Goal: Task Accomplishment & Management: Use online tool/utility

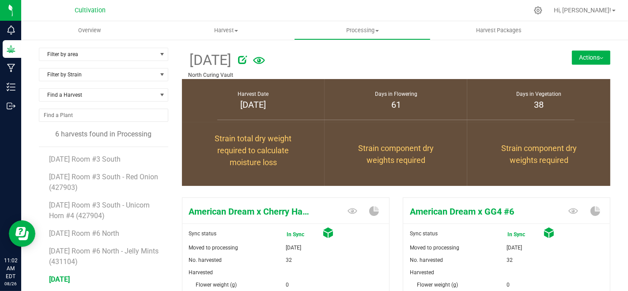
click at [584, 53] on button "Actions" at bounding box center [591, 57] width 38 height 14
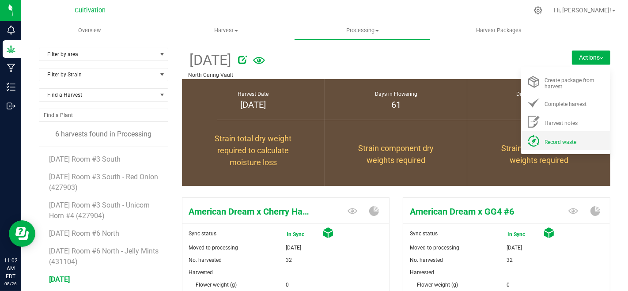
click at [552, 140] on span "Record waste" at bounding box center [561, 142] width 32 height 6
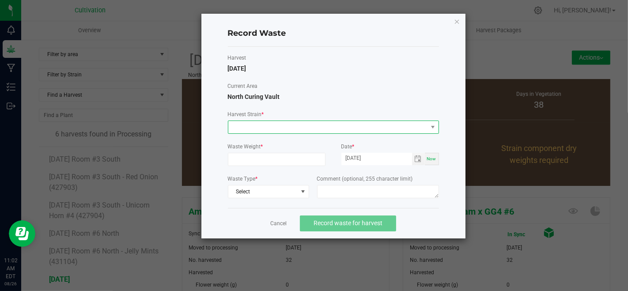
click at [368, 130] on span at bounding box center [327, 127] width 199 height 12
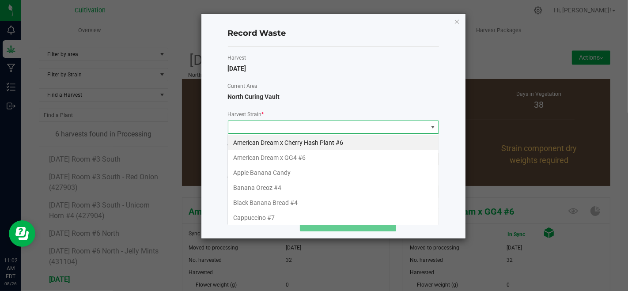
scroll to position [13, 211]
click at [326, 140] on li "American Dream x Cherry Hash Plant #6" at bounding box center [333, 142] width 211 height 15
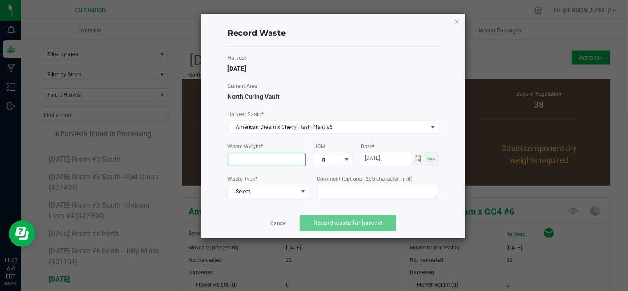
click at [290, 159] on input at bounding box center [266, 159] width 77 height 12
type input "2016.0000 g"
click at [291, 187] on span "Select" at bounding box center [262, 192] width 69 height 12
click at [290, 206] on li "Plant Material" at bounding box center [268, 205] width 80 height 12
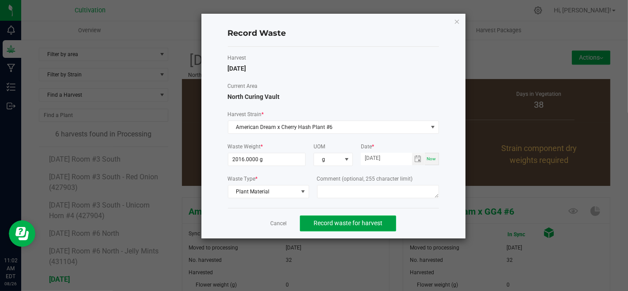
click at [308, 228] on button "Record waste for harvest" at bounding box center [348, 224] width 96 height 16
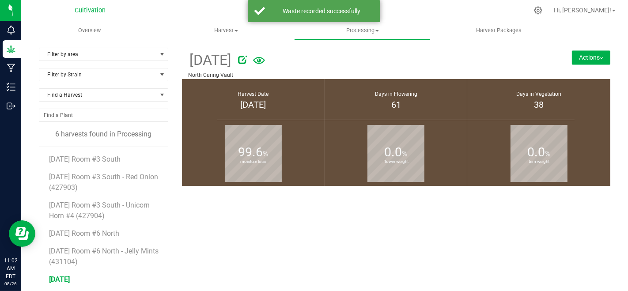
click at [591, 58] on button "Actions" at bounding box center [591, 57] width 38 height 14
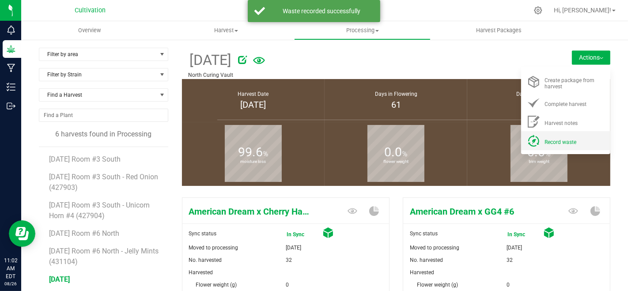
click at [563, 147] on li "Record waste" at bounding box center [565, 140] width 89 height 19
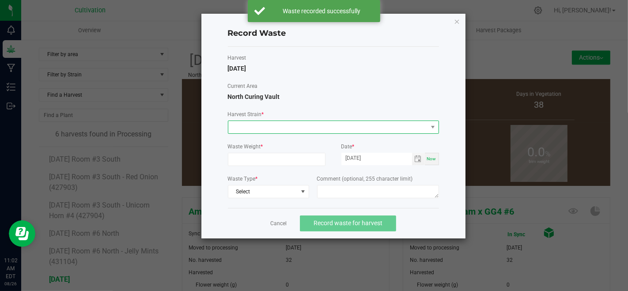
click at [363, 128] on span at bounding box center [327, 127] width 199 height 12
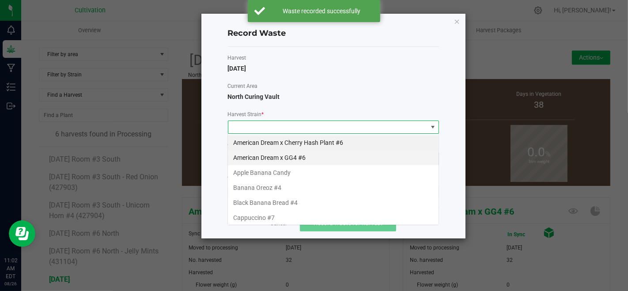
scroll to position [13, 211]
click at [257, 156] on li "American Dream x GG4 #6" at bounding box center [333, 157] width 211 height 15
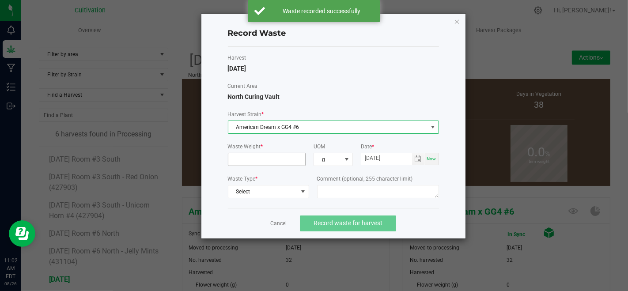
click at [264, 161] on input at bounding box center [266, 159] width 77 height 12
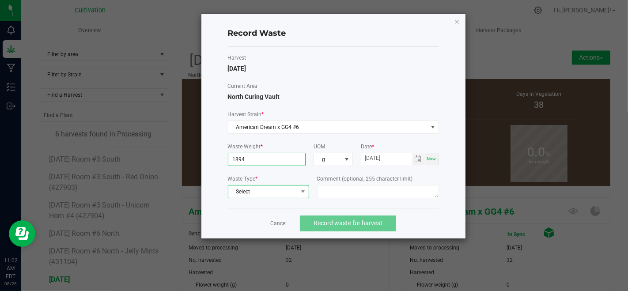
type input "1894.0000 g"
click at [290, 186] on span "Select" at bounding box center [262, 192] width 69 height 12
click at [292, 204] on li "Plant Material" at bounding box center [268, 205] width 80 height 12
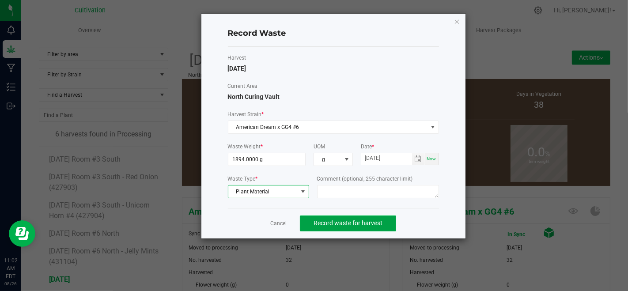
click at [308, 219] on button "Record waste for harvest" at bounding box center [348, 224] width 96 height 16
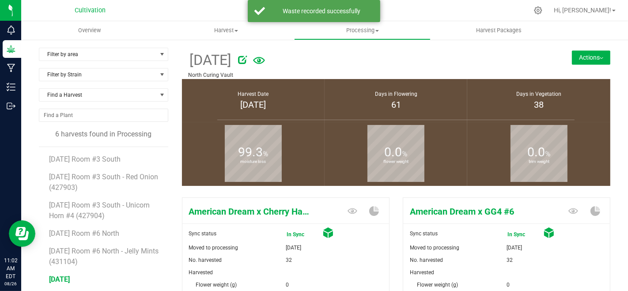
click at [574, 56] on button "Actions" at bounding box center [591, 57] width 38 height 14
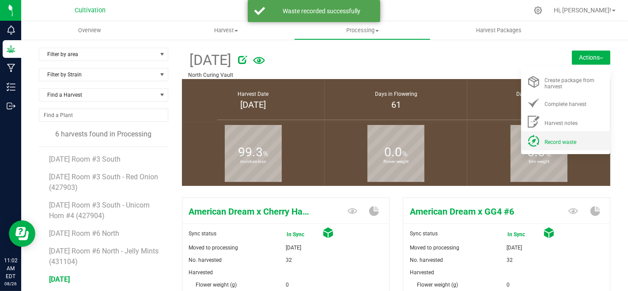
click at [545, 138] on div "Record waste" at bounding box center [575, 140] width 60 height 9
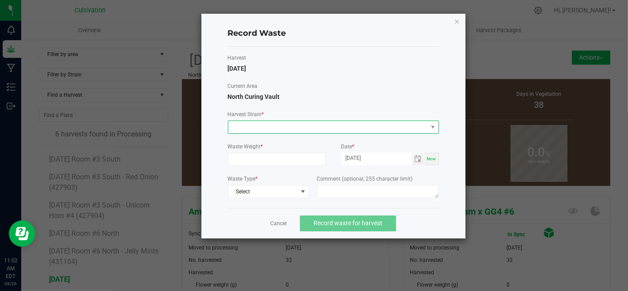
click at [353, 128] on span at bounding box center [327, 127] width 199 height 12
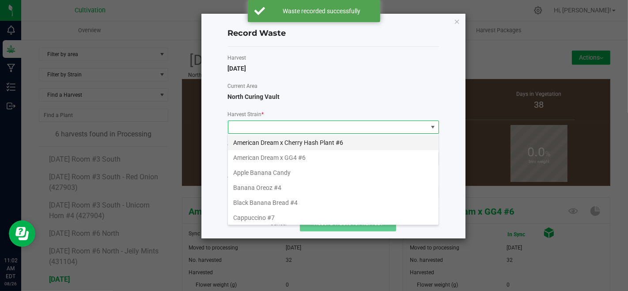
scroll to position [13, 211]
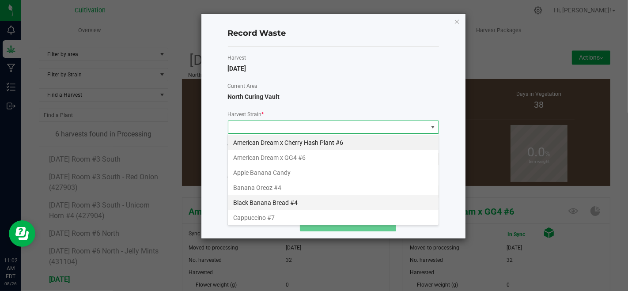
click at [288, 197] on li "Black Banana Bread #4" at bounding box center [333, 202] width 211 height 15
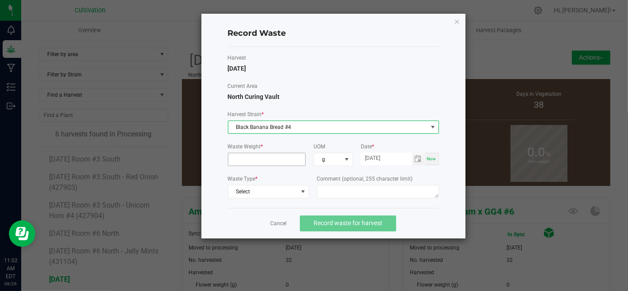
click at [257, 159] on input at bounding box center [266, 159] width 77 height 12
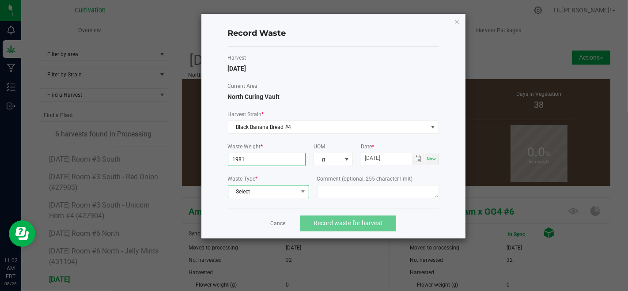
type input "1981.0000 g"
click at [257, 190] on span "Select" at bounding box center [262, 192] width 69 height 12
drag, startPoint x: 260, startPoint y: 201, endPoint x: 281, endPoint y: 210, distance: 22.8
click at [261, 201] on li "Plant Material" at bounding box center [268, 205] width 80 height 12
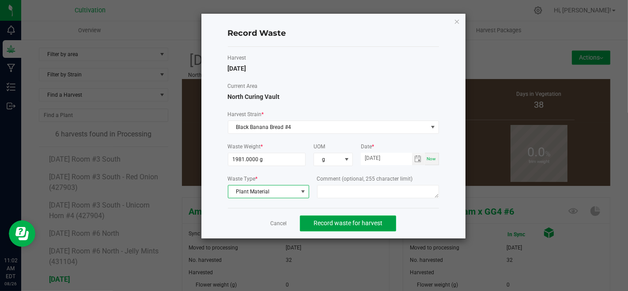
click at [316, 217] on button "Record waste for harvest" at bounding box center [348, 224] width 96 height 16
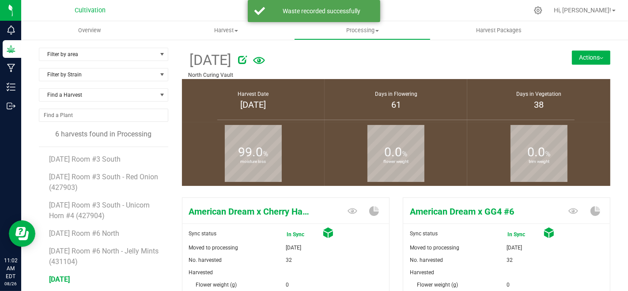
click at [577, 59] on button "Actions" at bounding box center [591, 57] width 38 height 14
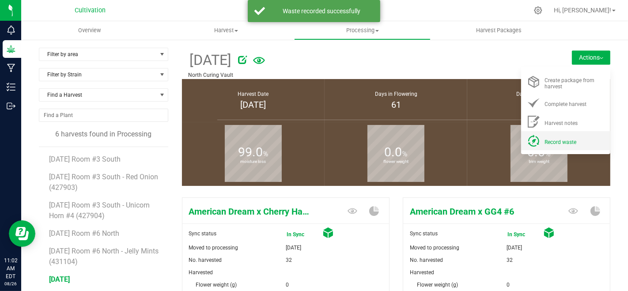
click at [560, 147] on li "Record waste" at bounding box center [565, 140] width 89 height 19
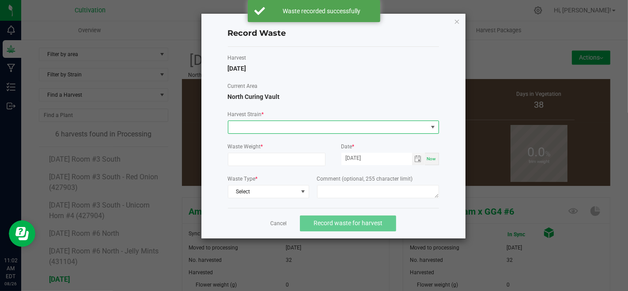
click at [331, 128] on span at bounding box center [327, 127] width 199 height 12
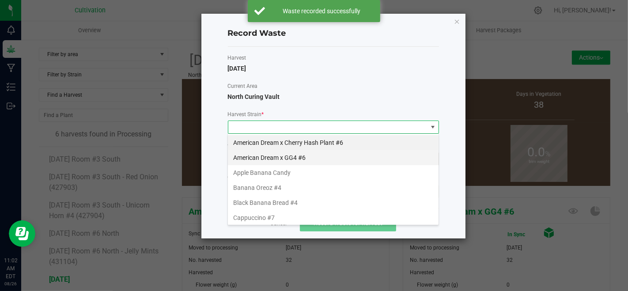
scroll to position [13, 211]
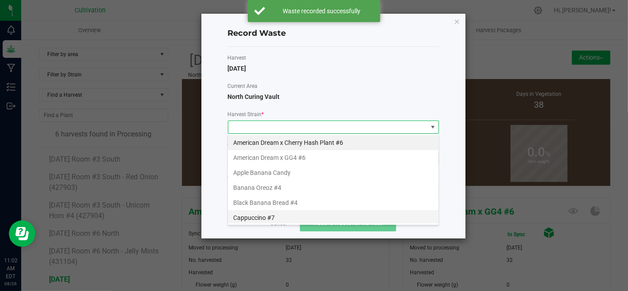
click at [272, 216] on li "Cappuccino #7" at bounding box center [333, 217] width 211 height 15
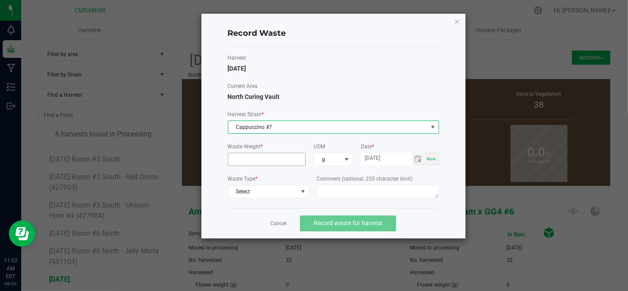
click at [262, 155] on input at bounding box center [266, 159] width 77 height 12
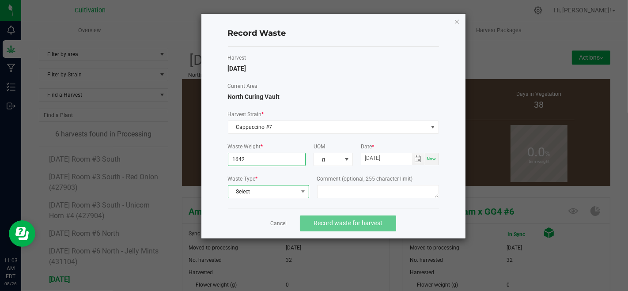
type input "1642.0000 g"
click at [270, 192] on span "Select" at bounding box center [262, 192] width 69 height 12
click at [283, 206] on li "Plant Material" at bounding box center [268, 205] width 80 height 12
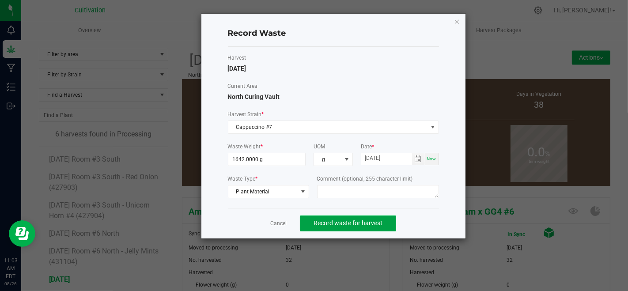
click at [323, 220] on span "Record waste for harvest" at bounding box center [348, 223] width 69 height 7
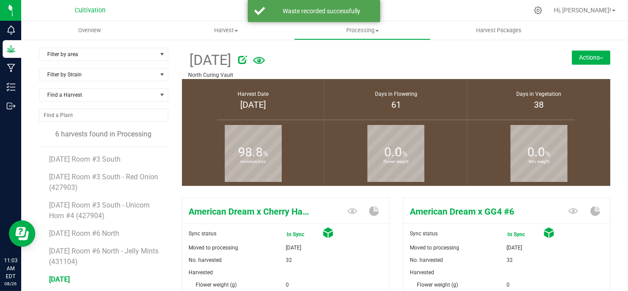
click at [592, 53] on button "Actions" at bounding box center [591, 57] width 38 height 14
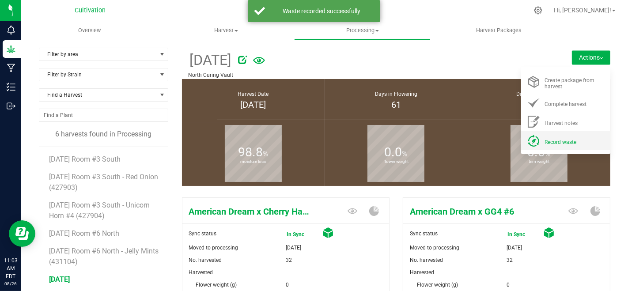
click at [550, 145] on div "Record waste" at bounding box center [575, 140] width 60 height 9
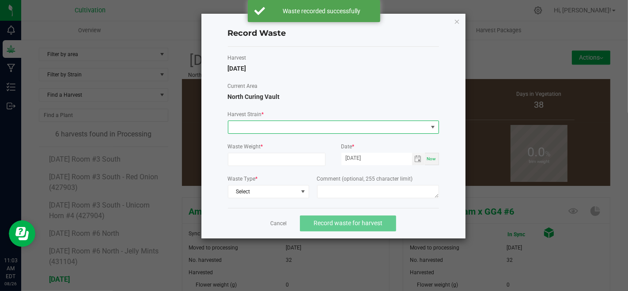
click at [337, 131] on span at bounding box center [327, 127] width 199 height 12
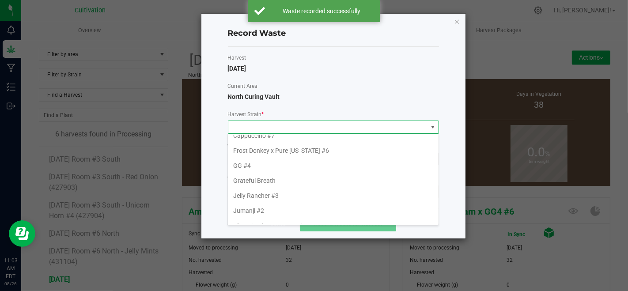
scroll to position [98, 0]
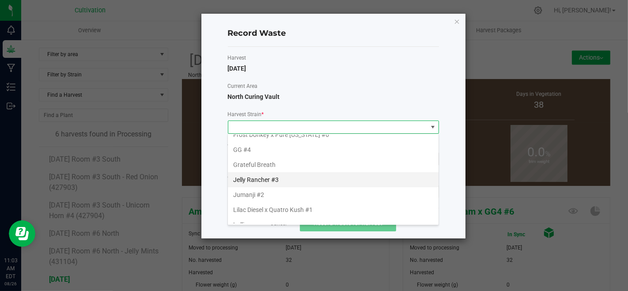
click at [281, 174] on li "Jelly Rancher #3" at bounding box center [333, 179] width 211 height 15
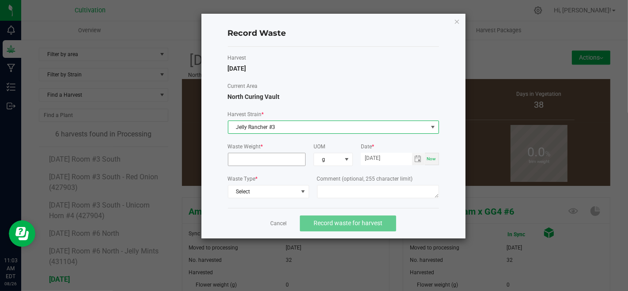
click at [271, 158] on input at bounding box center [266, 159] width 77 height 12
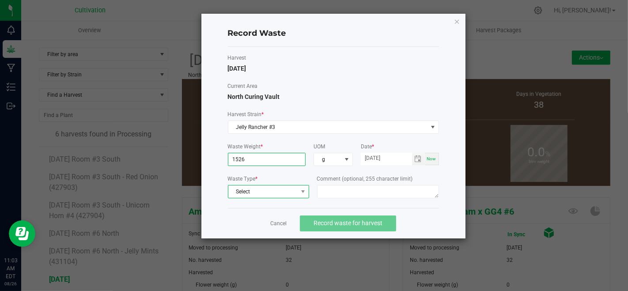
type input "1526.0000 g"
click at [271, 193] on span "Select" at bounding box center [262, 192] width 69 height 12
click at [281, 206] on li "Plant Material" at bounding box center [268, 205] width 80 height 12
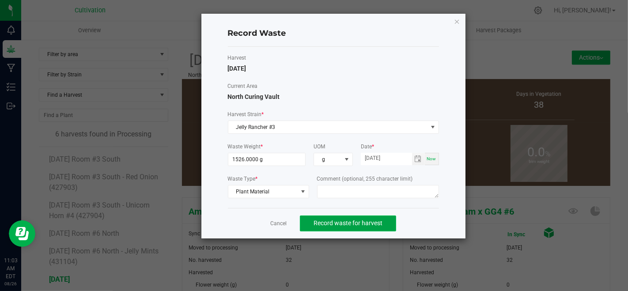
click at [312, 217] on button "Record waste for harvest" at bounding box center [348, 224] width 96 height 16
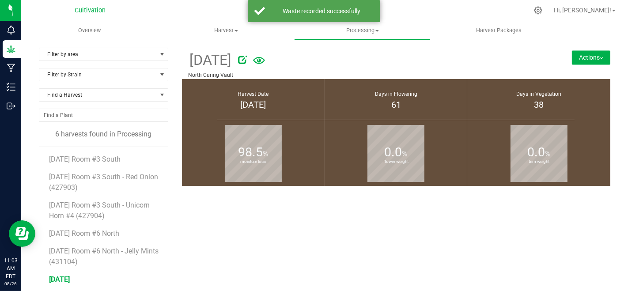
click at [572, 58] on button "Actions" at bounding box center [591, 57] width 38 height 14
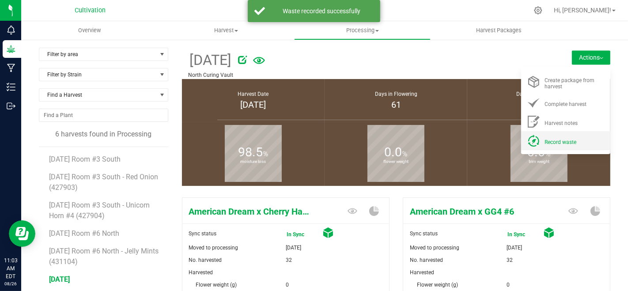
click at [568, 145] on span "Record waste" at bounding box center [561, 142] width 32 height 6
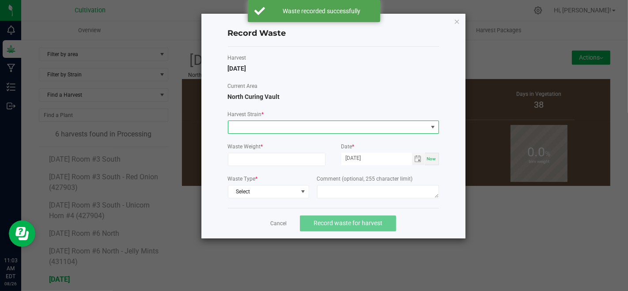
click at [307, 128] on span at bounding box center [327, 127] width 199 height 12
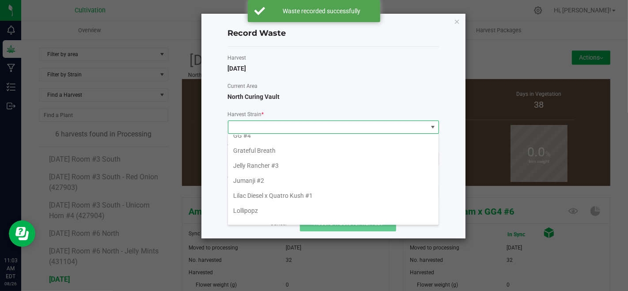
scroll to position [147, 0]
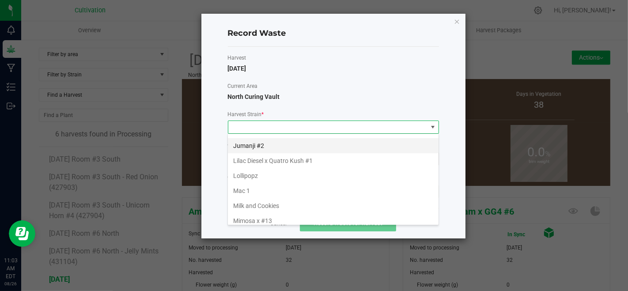
click at [267, 144] on li "Jumanji #2" at bounding box center [333, 145] width 211 height 15
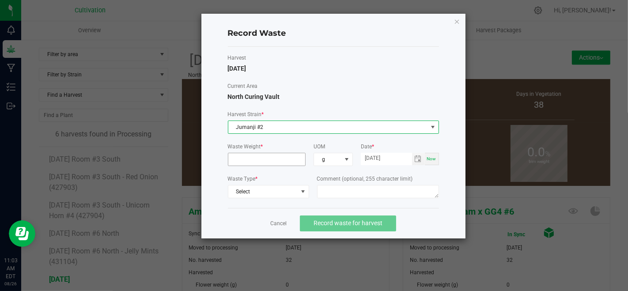
click at [277, 155] on input at bounding box center [266, 159] width 77 height 12
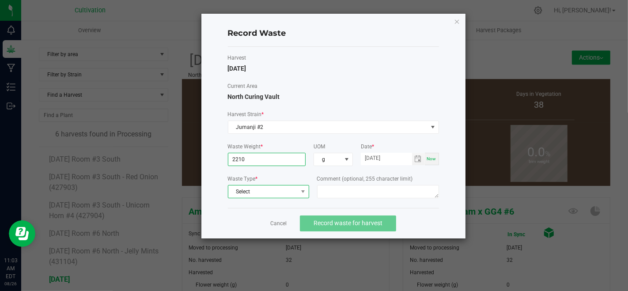
type input "2210.0000 g"
click at [288, 197] on span "Select" at bounding box center [268, 191] width 81 height 13
drag, startPoint x: 292, startPoint y: 208, endPoint x: 313, endPoint y: 216, distance: 23.2
click at [292, 208] on li "Plant Material" at bounding box center [268, 205] width 80 height 12
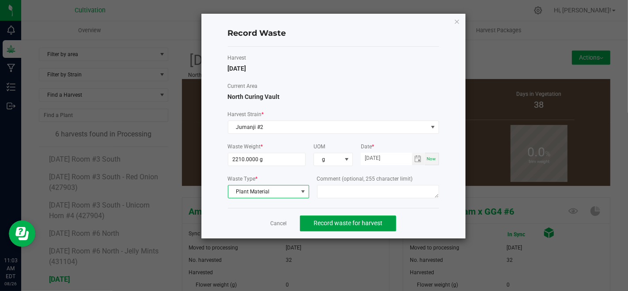
click at [318, 221] on span "Record waste for harvest" at bounding box center [348, 223] width 69 height 7
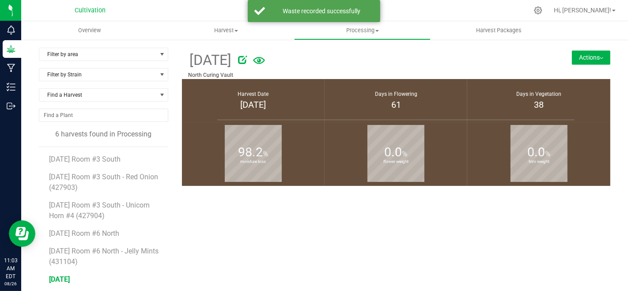
click at [580, 55] on button "Actions" at bounding box center [591, 57] width 38 height 14
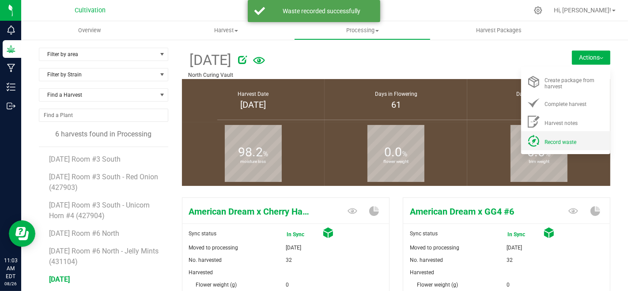
click at [555, 139] on span "Record waste" at bounding box center [561, 142] width 32 height 6
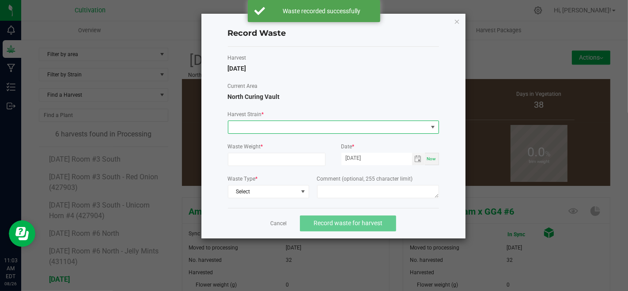
click at [313, 121] on span at bounding box center [327, 127] width 199 height 12
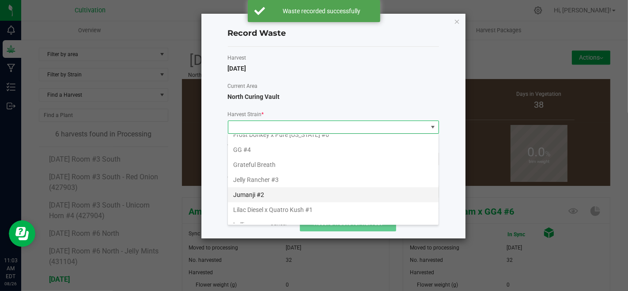
scroll to position [147, 0]
click at [268, 191] on li "Mac 1" at bounding box center [333, 190] width 211 height 15
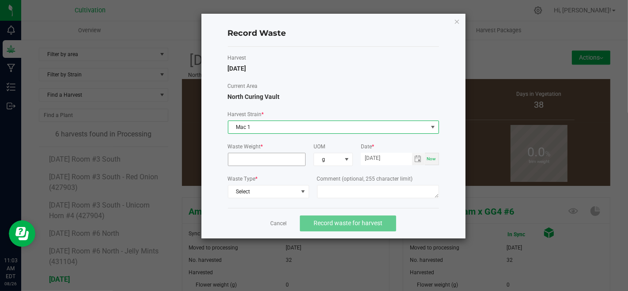
click at [263, 157] on input at bounding box center [266, 159] width 77 height 12
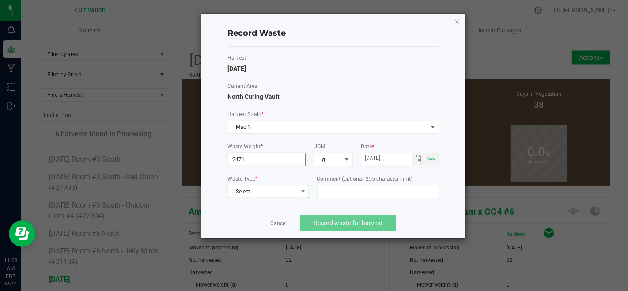
type input "2471.0000 g"
click at [282, 189] on span "Select" at bounding box center [262, 192] width 69 height 12
click at [280, 205] on li "Plant Material" at bounding box center [268, 205] width 80 height 12
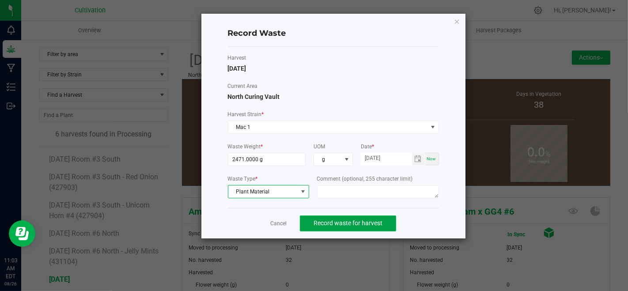
click at [309, 220] on button "Record waste for harvest" at bounding box center [348, 224] width 96 height 16
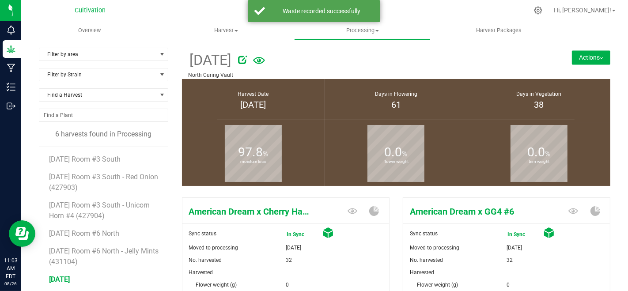
click at [572, 57] on button "Actions" at bounding box center [591, 57] width 38 height 14
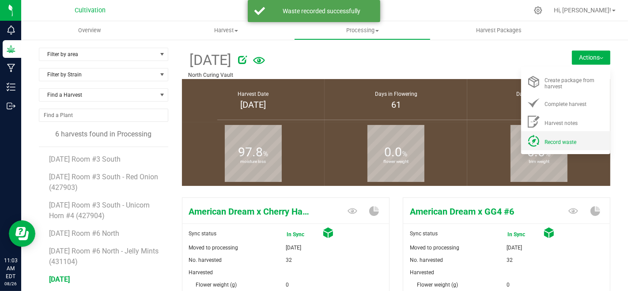
click at [561, 142] on span "Record waste" at bounding box center [561, 142] width 32 height 6
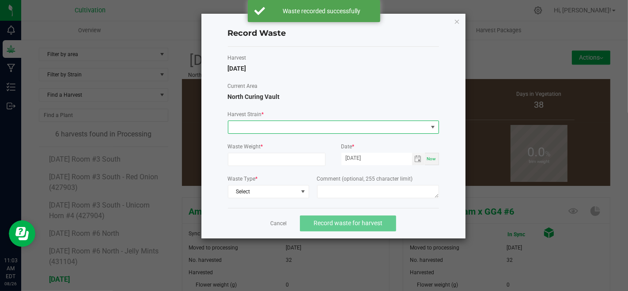
click at [325, 132] on span at bounding box center [327, 127] width 199 height 12
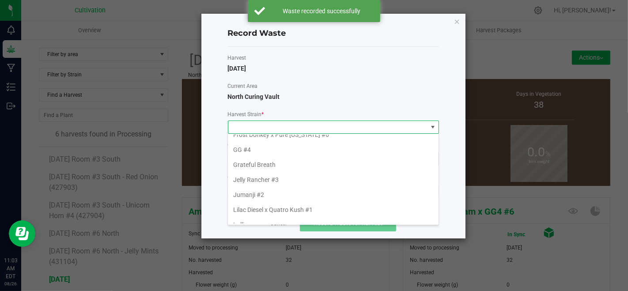
scroll to position [147, 0]
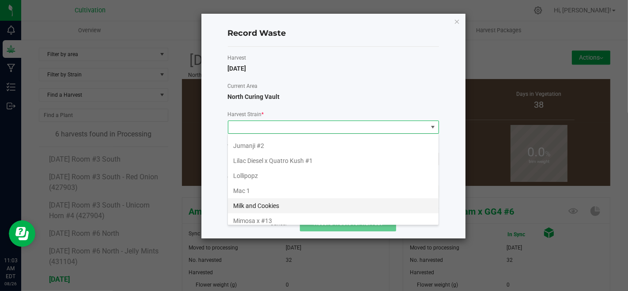
click at [266, 202] on li "Milk and Cookies" at bounding box center [333, 205] width 211 height 15
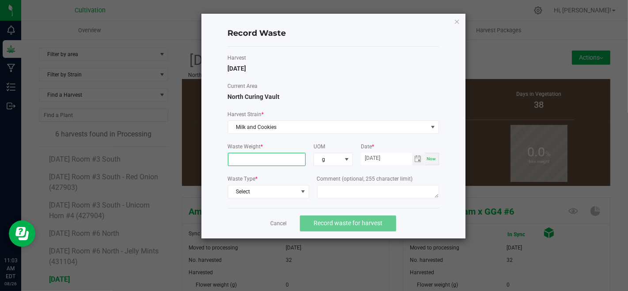
click at [262, 155] on input at bounding box center [266, 159] width 77 height 12
type input "1567.0000 g"
click at [275, 188] on span "Select" at bounding box center [262, 192] width 69 height 12
click at [280, 204] on li "Plant Material" at bounding box center [268, 205] width 80 height 12
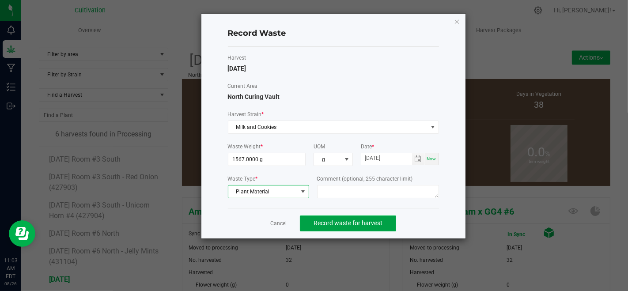
click at [319, 220] on span "Record waste for harvest" at bounding box center [348, 223] width 69 height 7
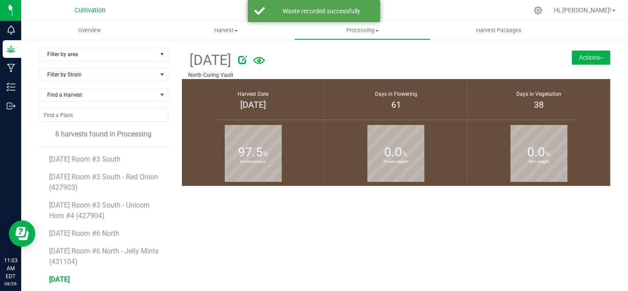
click at [591, 61] on button "Actions" at bounding box center [591, 57] width 38 height 14
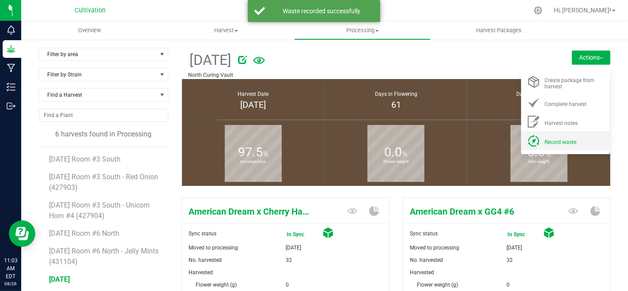
click at [563, 136] on div "Record waste" at bounding box center [575, 140] width 60 height 9
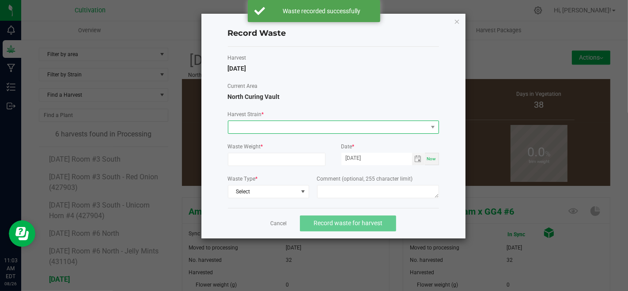
click at [334, 126] on span at bounding box center [327, 127] width 199 height 12
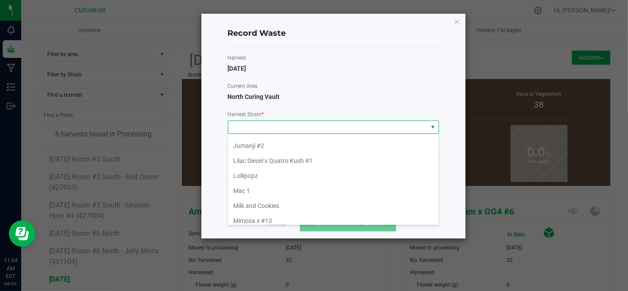
scroll to position [196, 0]
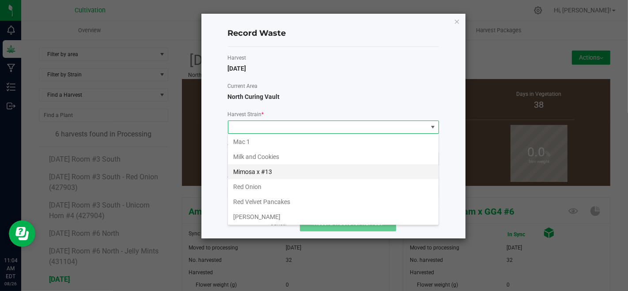
click at [266, 172] on li "Mimosa x #13" at bounding box center [333, 171] width 211 height 15
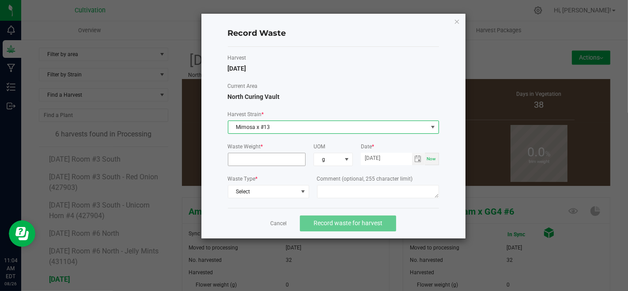
click at [267, 155] on input at bounding box center [266, 159] width 77 height 12
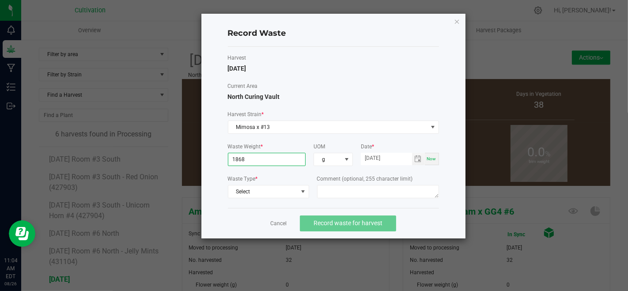
type input "1868.0000 g"
click at [270, 180] on label "Waste Type *" at bounding box center [268, 179] width 81 height 8
drag, startPoint x: 276, startPoint y: 189, endPoint x: 283, endPoint y: 197, distance: 10.3
click at [277, 190] on span "Select" at bounding box center [262, 192] width 69 height 12
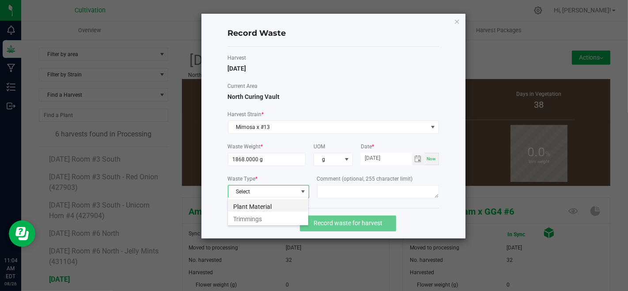
click at [284, 204] on li "Plant Material" at bounding box center [268, 205] width 80 height 12
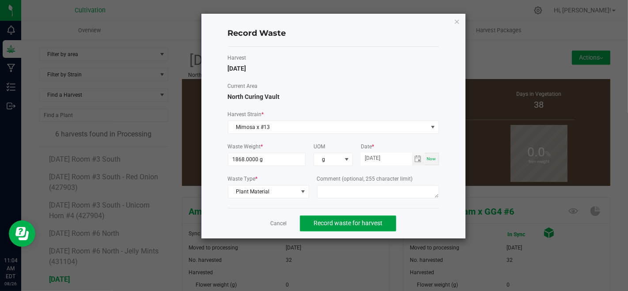
click at [348, 216] on button "Record waste for harvest" at bounding box center [348, 224] width 96 height 16
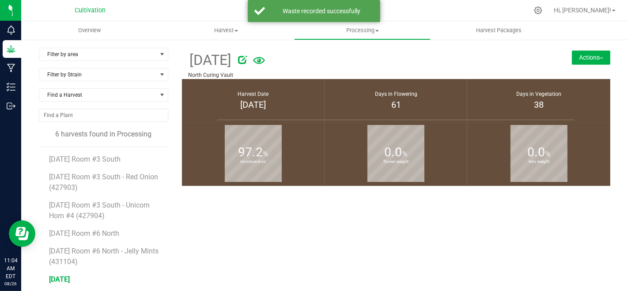
click at [572, 61] on button "Actions" at bounding box center [591, 57] width 38 height 14
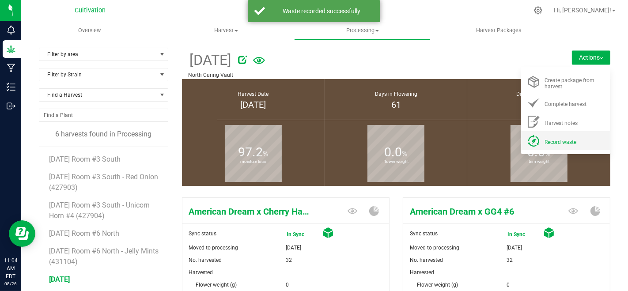
click at [559, 141] on span "Record waste" at bounding box center [561, 142] width 32 height 6
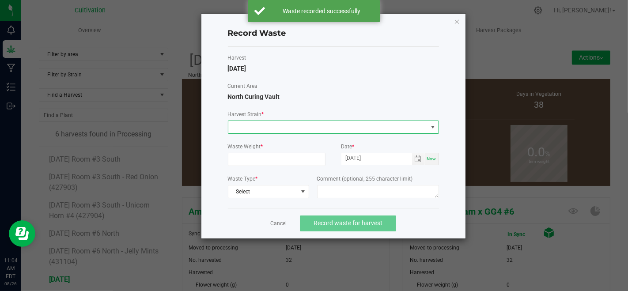
click at [330, 121] on span at bounding box center [327, 127] width 199 height 12
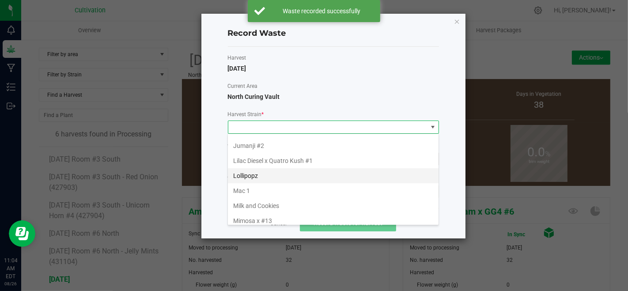
scroll to position [196, 0]
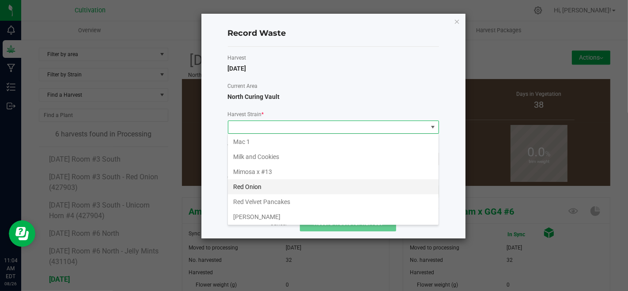
click at [266, 182] on li "Red Onion" at bounding box center [333, 186] width 211 height 15
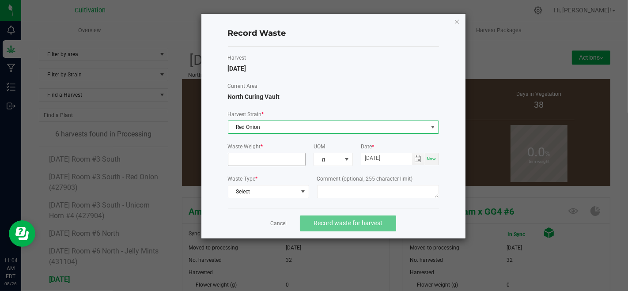
click at [270, 164] on input at bounding box center [266, 159] width 77 height 12
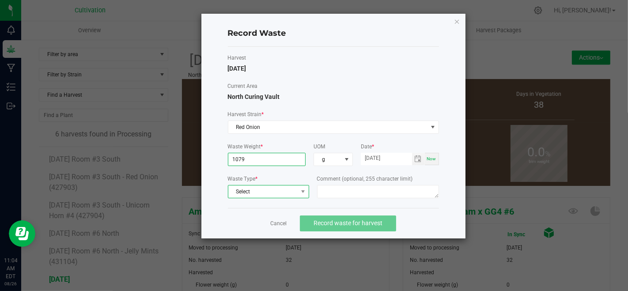
type input "1079.0000 g"
click at [275, 188] on span "Select" at bounding box center [262, 192] width 69 height 12
click at [275, 204] on li "Plant Material" at bounding box center [268, 205] width 80 height 12
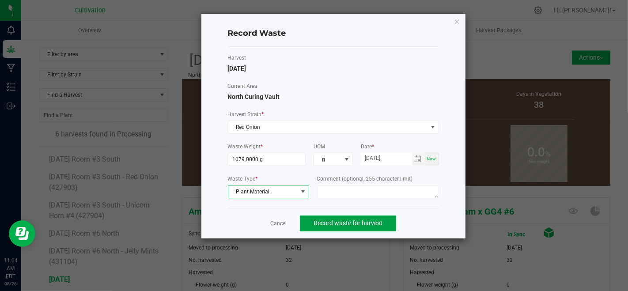
click at [326, 223] on span "Record waste for harvest" at bounding box center [348, 223] width 69 height 7
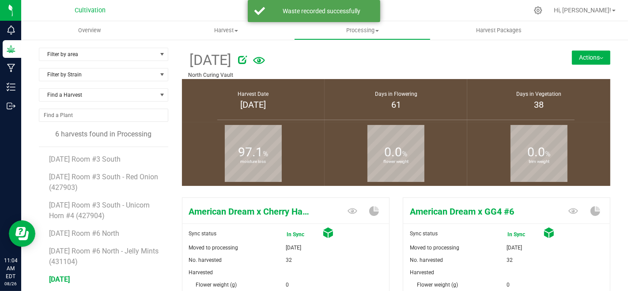
click at [580, 67] on div "[DATE] North Curing Vault Actions Create package from harvest Complete harvest" at bounding box center [396, 63] width 429 height 31
click at [576, 57] on button "Actions" at bounding box center [591, 57] width 38 height 14
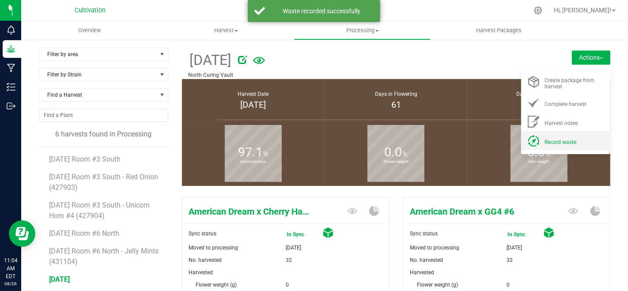
click at [553, 143] on span "Record waste" at bounding box center [561, 142] width 32 height 6
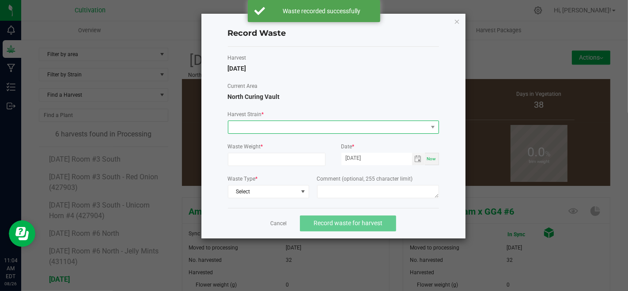
click at [289, 130] on span at bounding box center [327, 127] width 199 height 12
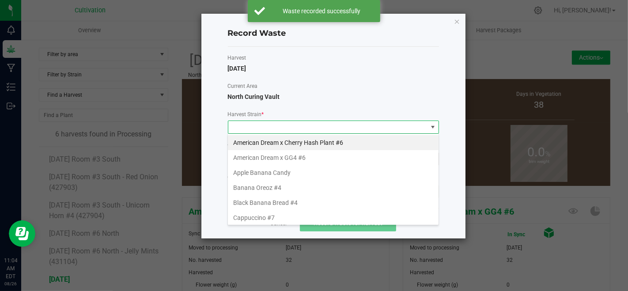
scroll to position [196, 0]
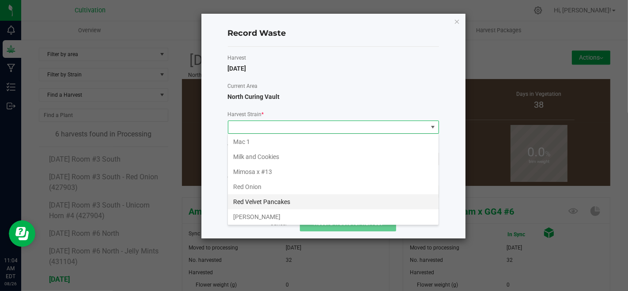
click at [287, 194] on li "Red Velvet Pancakes" at bounding box center [333, 201] width 211 height 15
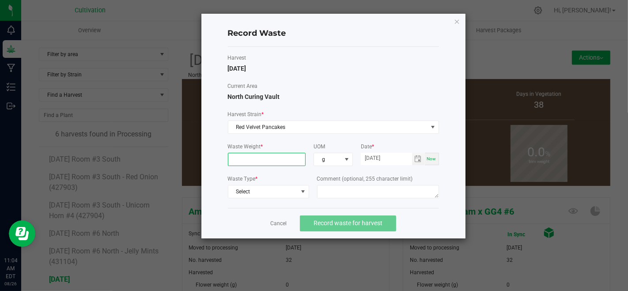
click at [280, 158] on input at bounding box center [266, 159] width 77 height 12
type input "1582.0000 g"
click at [281, 188] on span "Select" at bounding box center [262, 192] width 69 height 12
click at [284, 200] on li "Plant Material" at bounding box center [268, 205] width 80 height 12
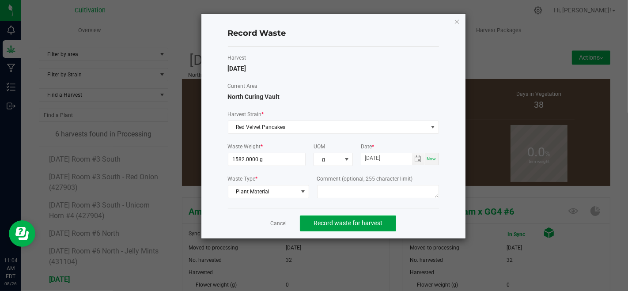
click at [328, 218] on button "Record waste for harvest" at bounding box center [348, 224] width 96 height 16
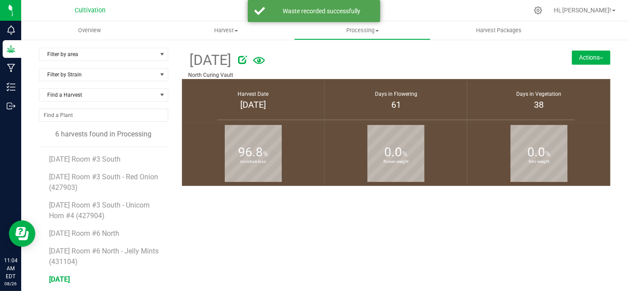
click at [572, 61] on button "Actions" at bounding box center [591, 57] width 38 height 14
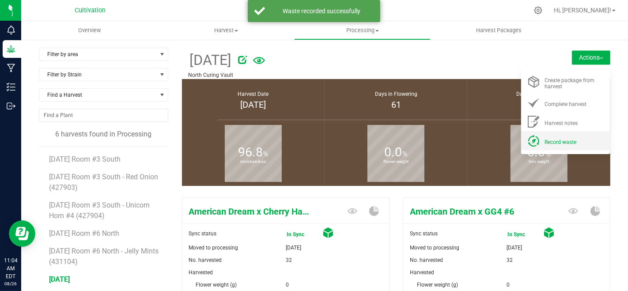
click at [542, 147] on li "Record waste" at bounding box center [565, 140] width 89 height 19
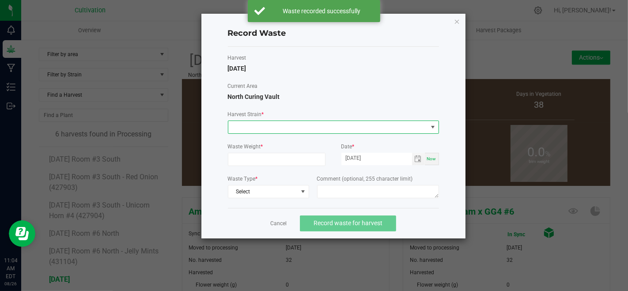
click at [354, 127] on span at bounding box center [327, 127] width 199 height 12
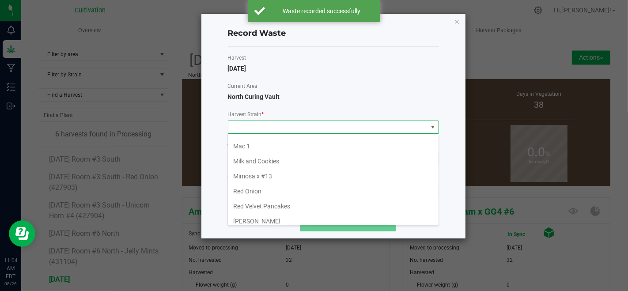
scroll to position [196, 0]
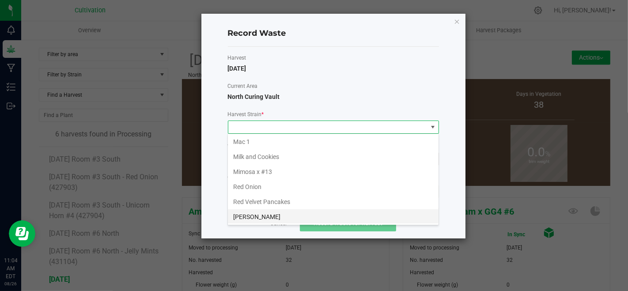
click at [269, 209] on li "[PERSON_NAME]" at bounding box center [333, 216] width 211 height 15
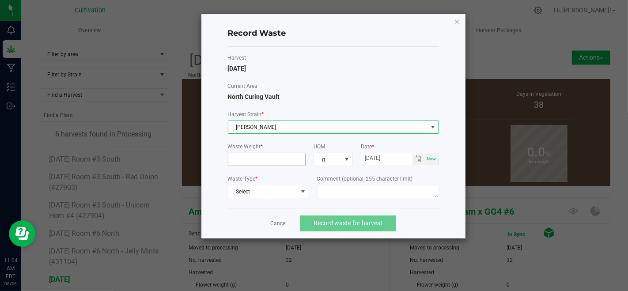
click at [265, 162] on input at bounding box center [266, 159] width 77 height 12
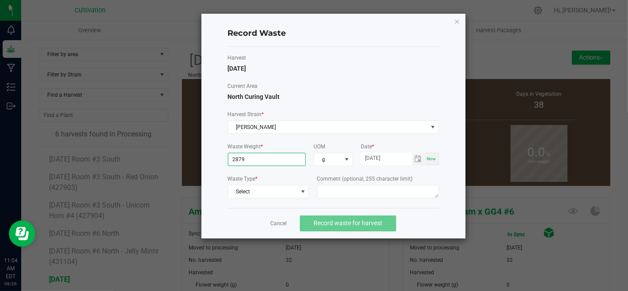
type input "2879.0000 g"
click at [283, 198] on div "Waste Type * Select" at bounding box center [268, 188] width 81 height 26
click at [281, 192] on span "Select" at bounding box center [262, 192] width 69 height 12
click at [280, 206] on li "Plant Material" at bounding box center [268, 205] width 80 height 12
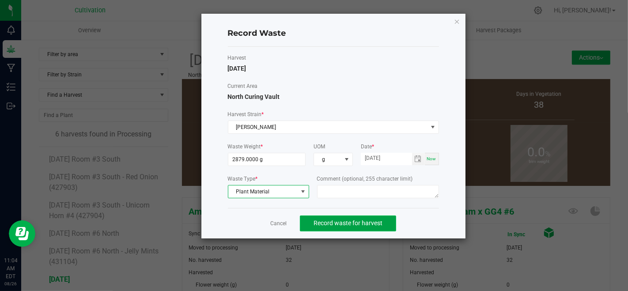
click at [327, 221] on span "Record waste for harvest" at bounding box center [348, 223] width 69 height 7
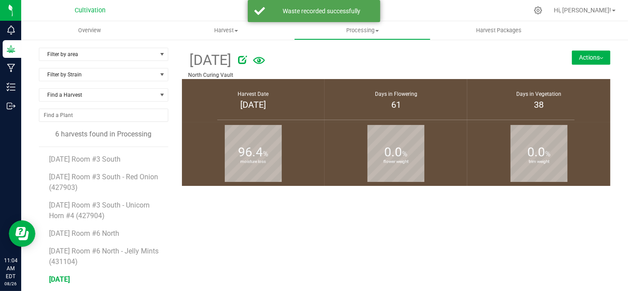
click at [584, 53] on button "Actions" at bounding box center [591, 57] width 38 height 14
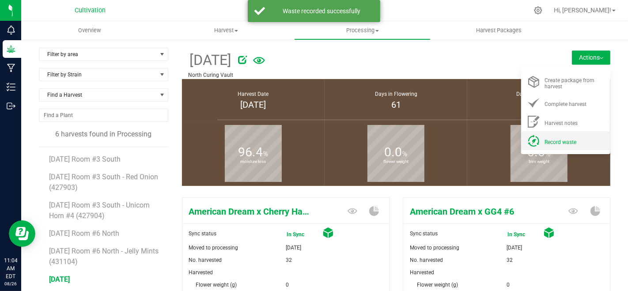
click at [554, 140] on span "Record waste" at bounding box center [561, 142] width 32 height 6
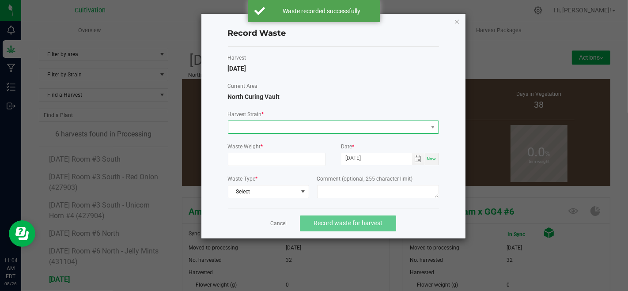
click at [353, 125] on span at bounding box center [327, 127] width 199 height 12
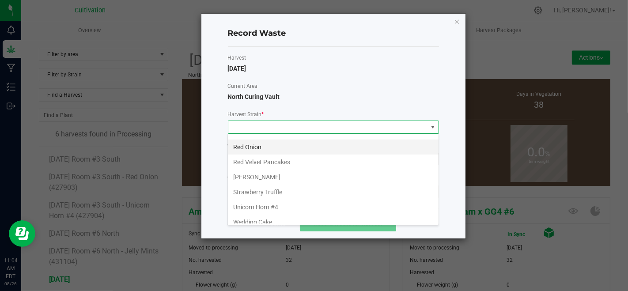
scroll to position [245, 0]
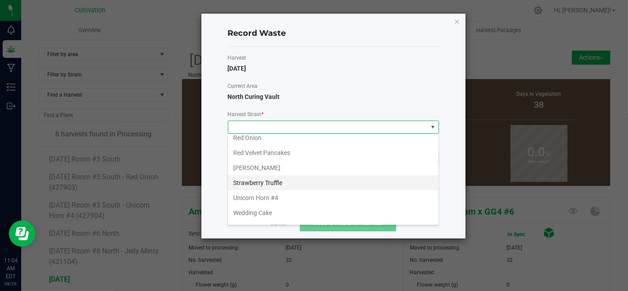
click at [270, 177] on li "Strawberry Truffle" at bounding box center [333, 182] width 211 height 15
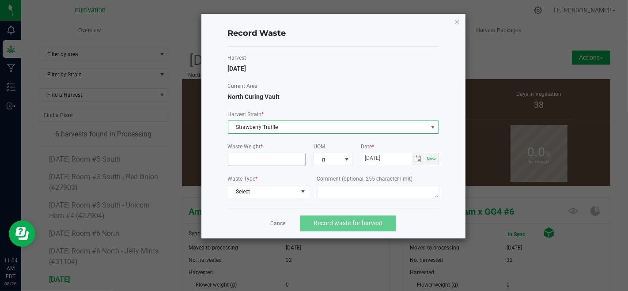
click at [272, 162] on input at bounding box center [266, 159] width 77 height 12
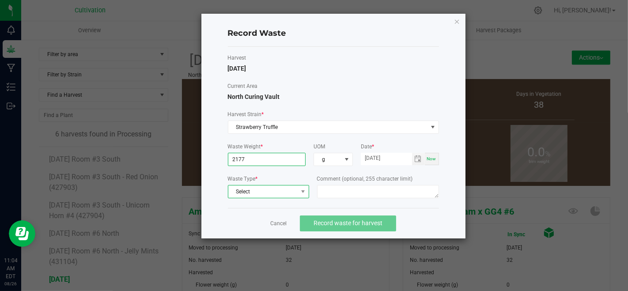
type input "2177.0000 g"
click at [258, 190] on span "Select" at bounding box center [262, 192] width 69 height 12
click at [261, 201] on li "Plant Material" at bounding box center [268, 205] width 80 height 12
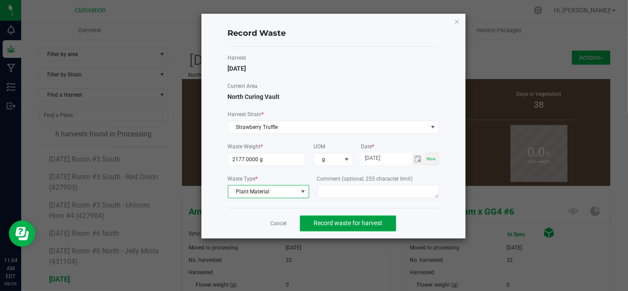
click at [341, 223] on span "Record waste for harvest" at bounding box center [348, 223] width 69 height 7
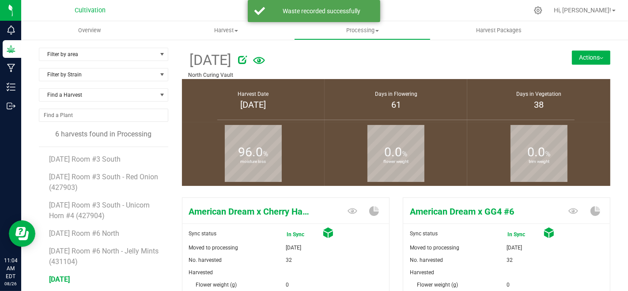
click at [580, 56] on button "Actions" at bounding box center [591, 57] width 38 height 14
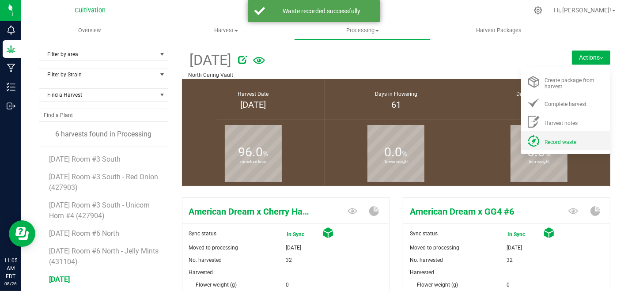
click at [567, 139] on span "Record waste" at bounding box center [561, 142] width 32 height 6
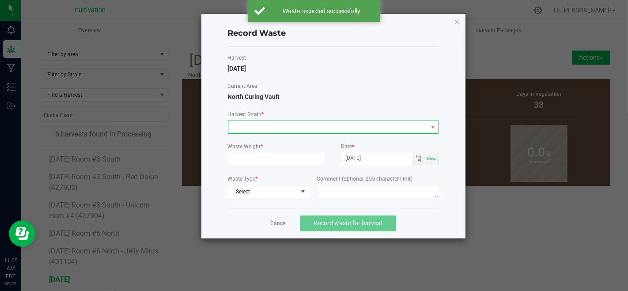
click at [378, 126] on span at bounding box center [327, 127] width 199 height 12
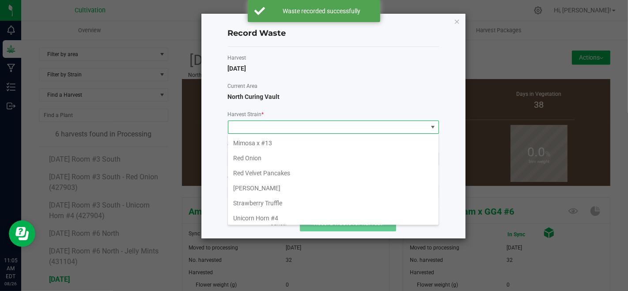
scroll to position [251, 0]
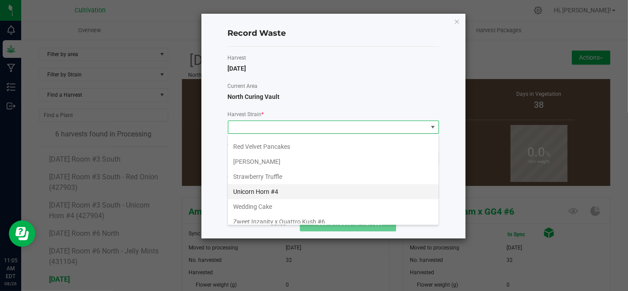
click at [293, 193] on li "Unicorn Horn #4" at bounding box center [333, 191] width 211 height 15
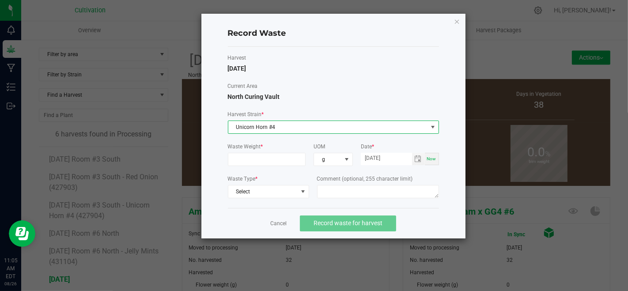
click at [285, 166] on form "Waste Weight * UOM g Date * [DATE] Now Waste Type * Select Comment (optional, 2…" at bounding box center [333, 172] width 211 height 58
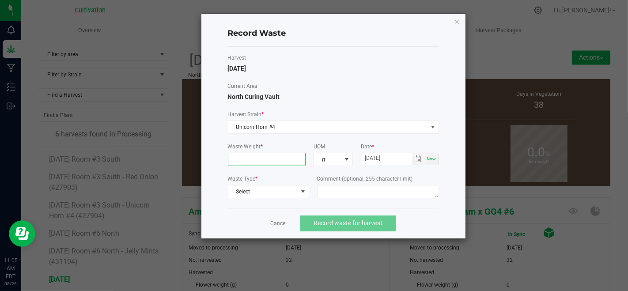
click at [284, 160] on input at bounding box center [266, 159] width 77 height 12
type input "1687.0000 g"
click at [270, 186] on span "Select" at bounding box center [262, 192] width 69 height 12
click at [275, 203] on li "Plant Material" at bounding box center [268, 205] width 80 height 12
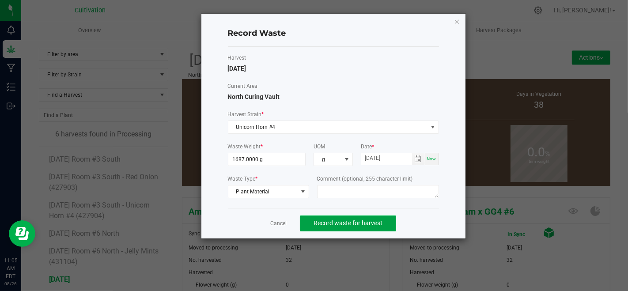
click at [314, 227] on button "Record waste for harvest" at bounding box center [348, 224] width 96 height 16
